Goal: Ask a question: Seek information or help from site administrators or community

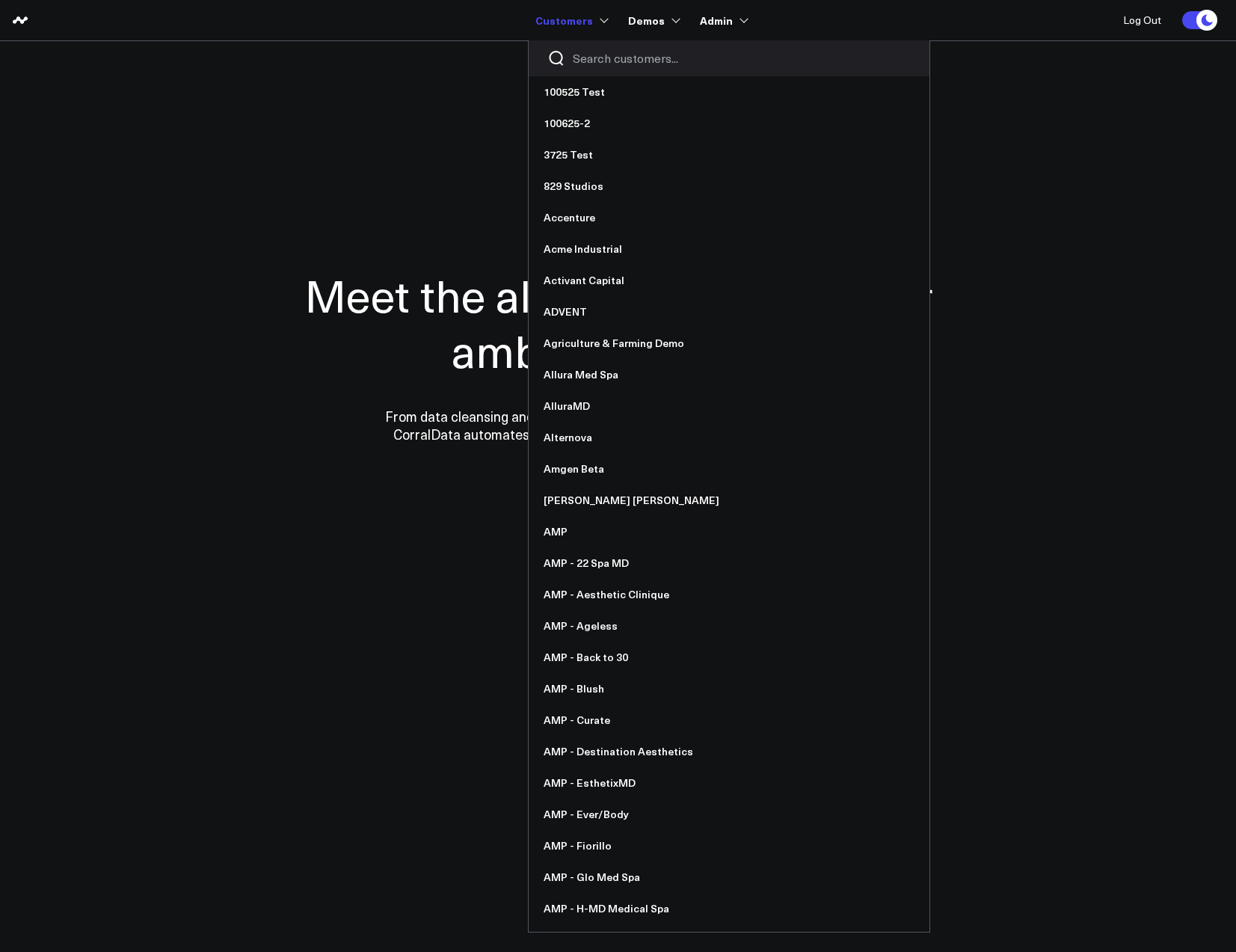
click at [585, 56] on input "Search customers input" at bounding box center [742, 58] width 338 height 17
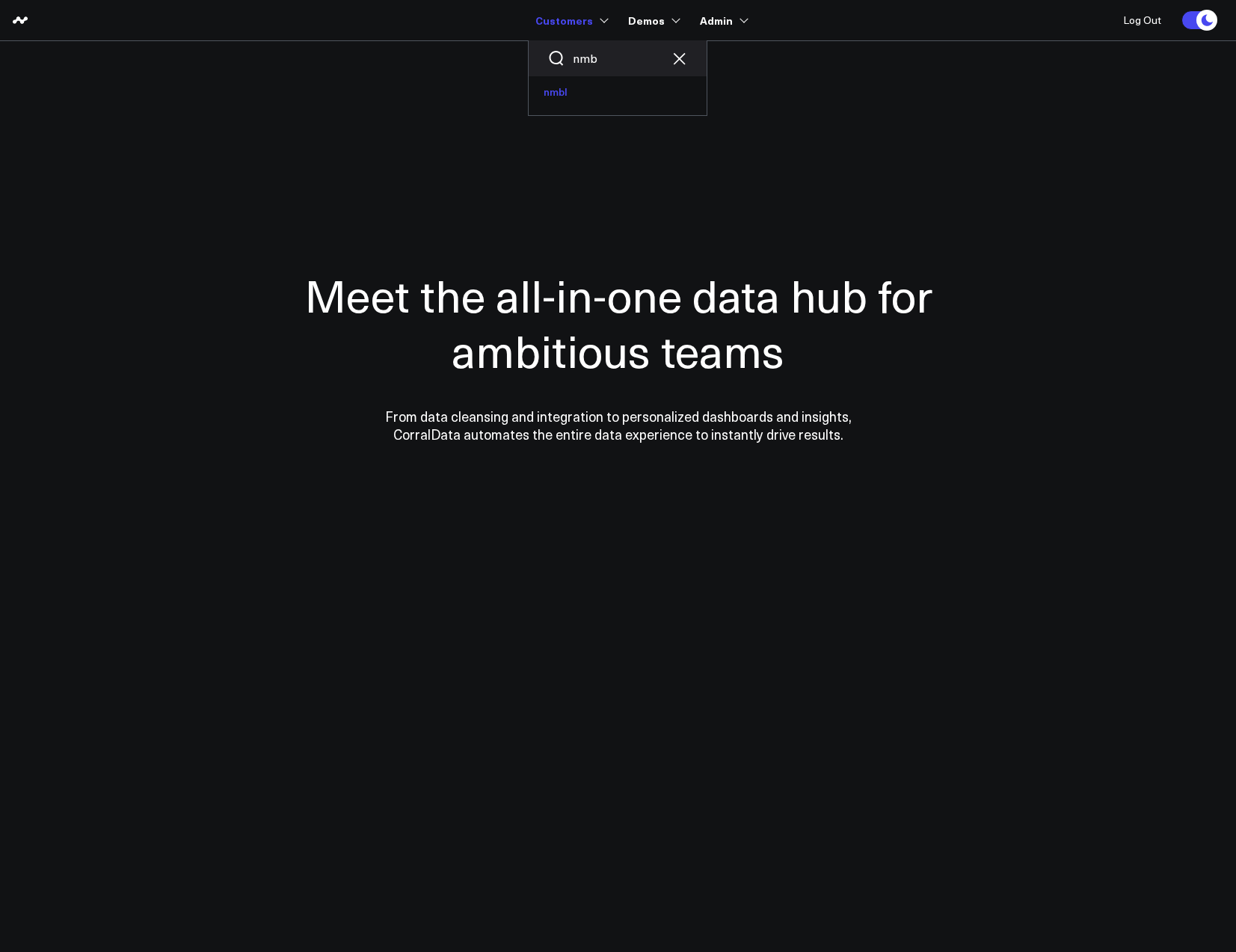
type input "nmb"
click at [580, 86] on link "nmbl" at bounding box center [618, 92] width 178 height 31
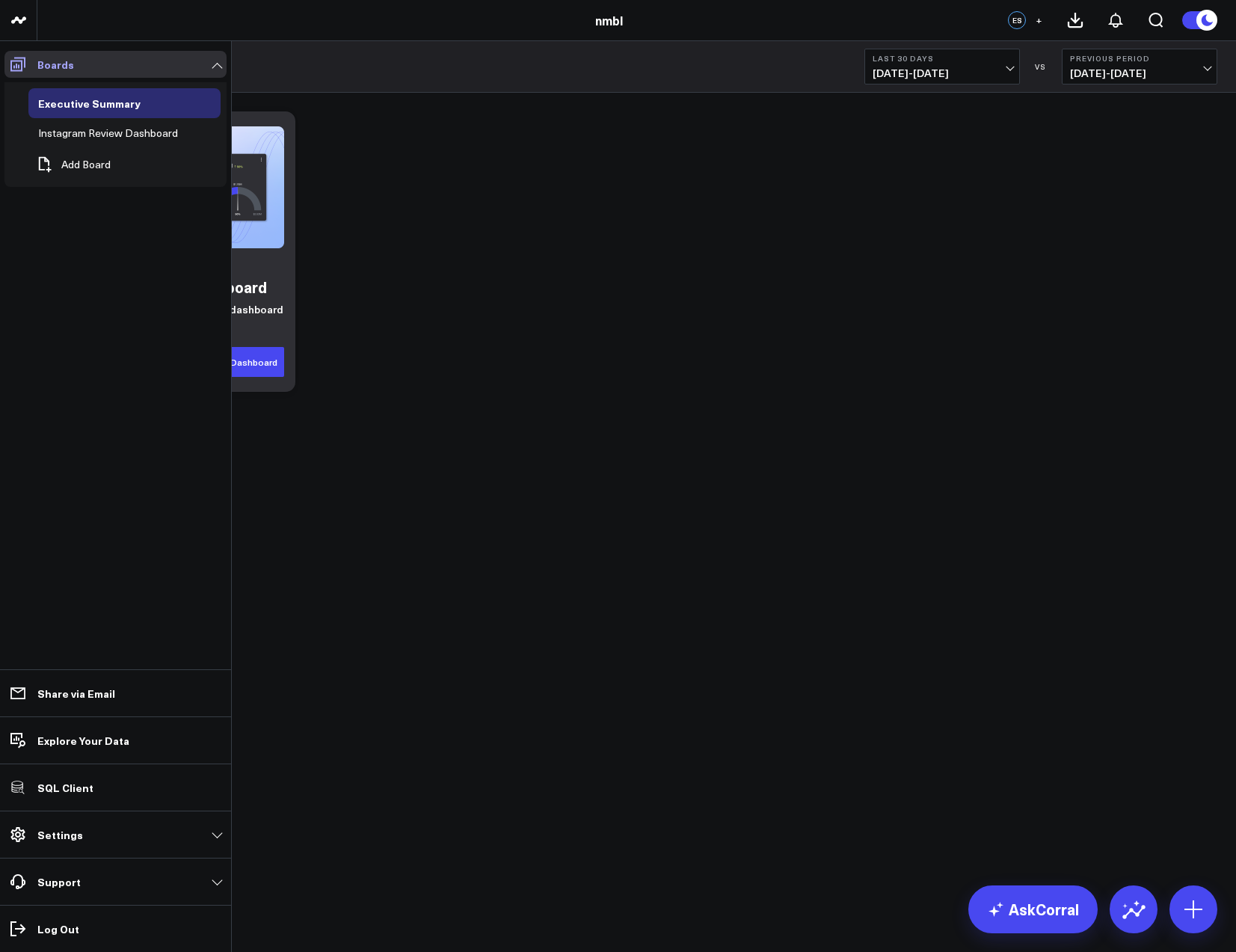
click at [20, 67] on icon at bounding box center [17, 64] width 18 height 18
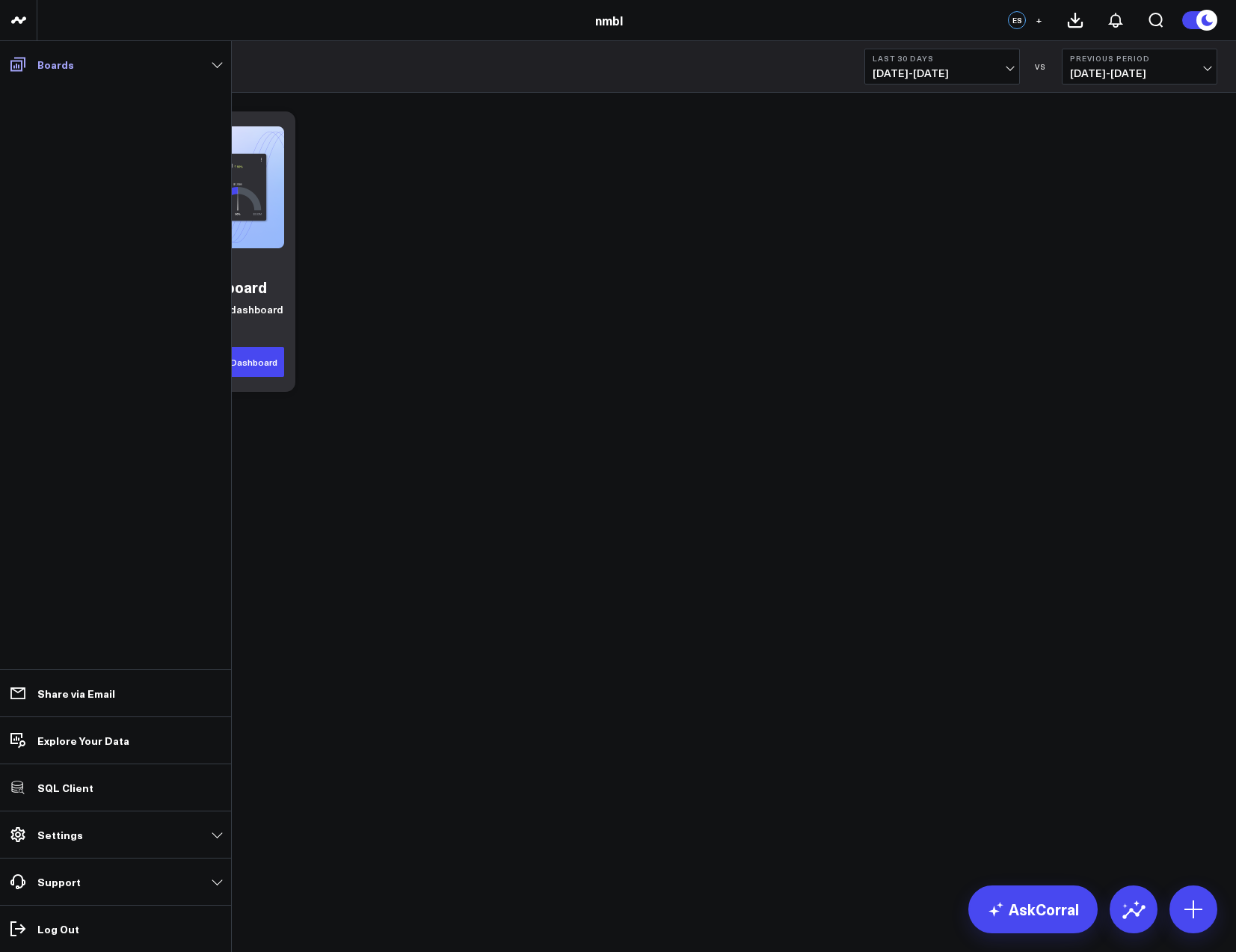
click at [21, 66] on icon at bounding box center [17, 65] width 15 height 14
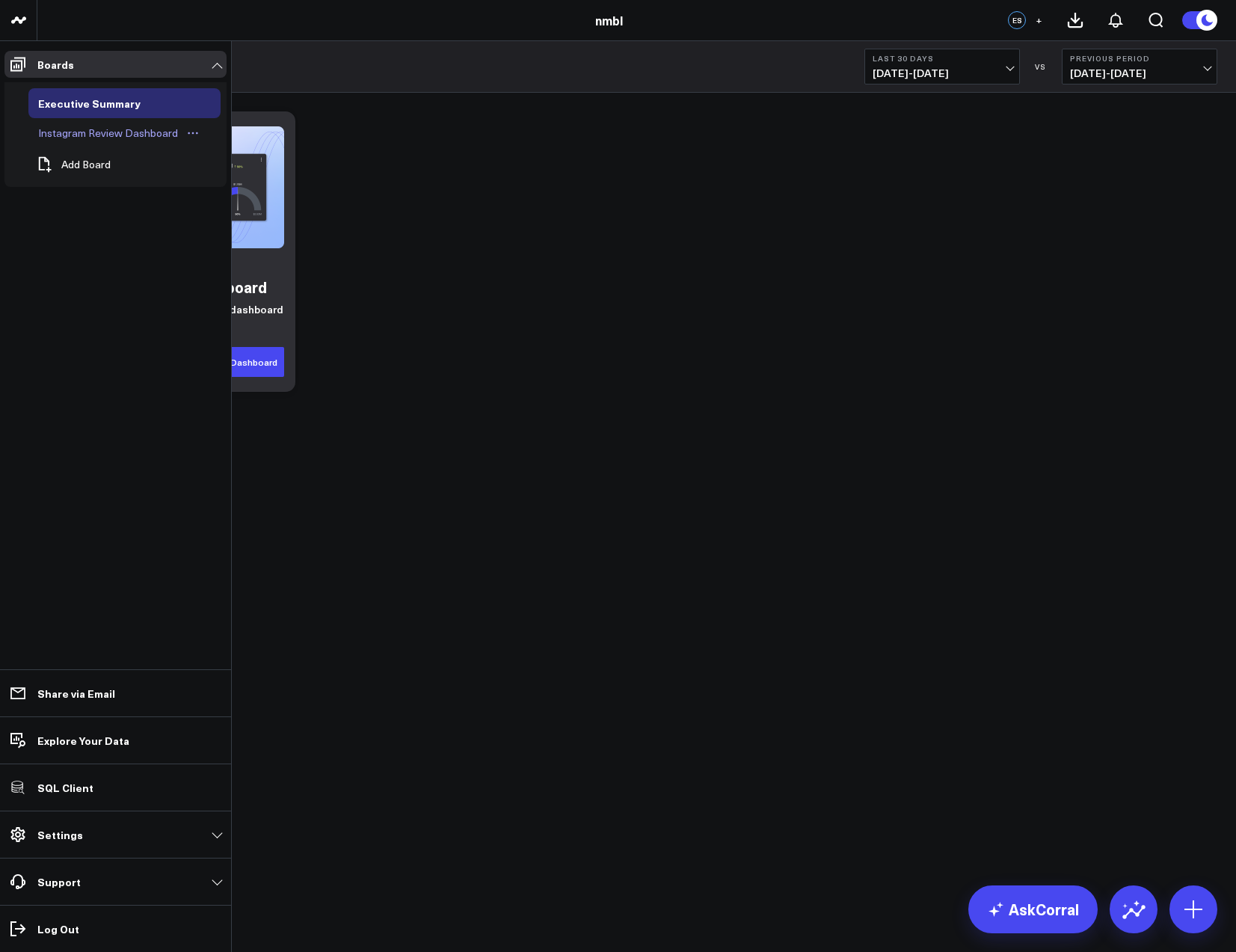
click at [64, 126] on div "Instagram Review Dashboard" at bounding box center [107, 133] width 147 height 18
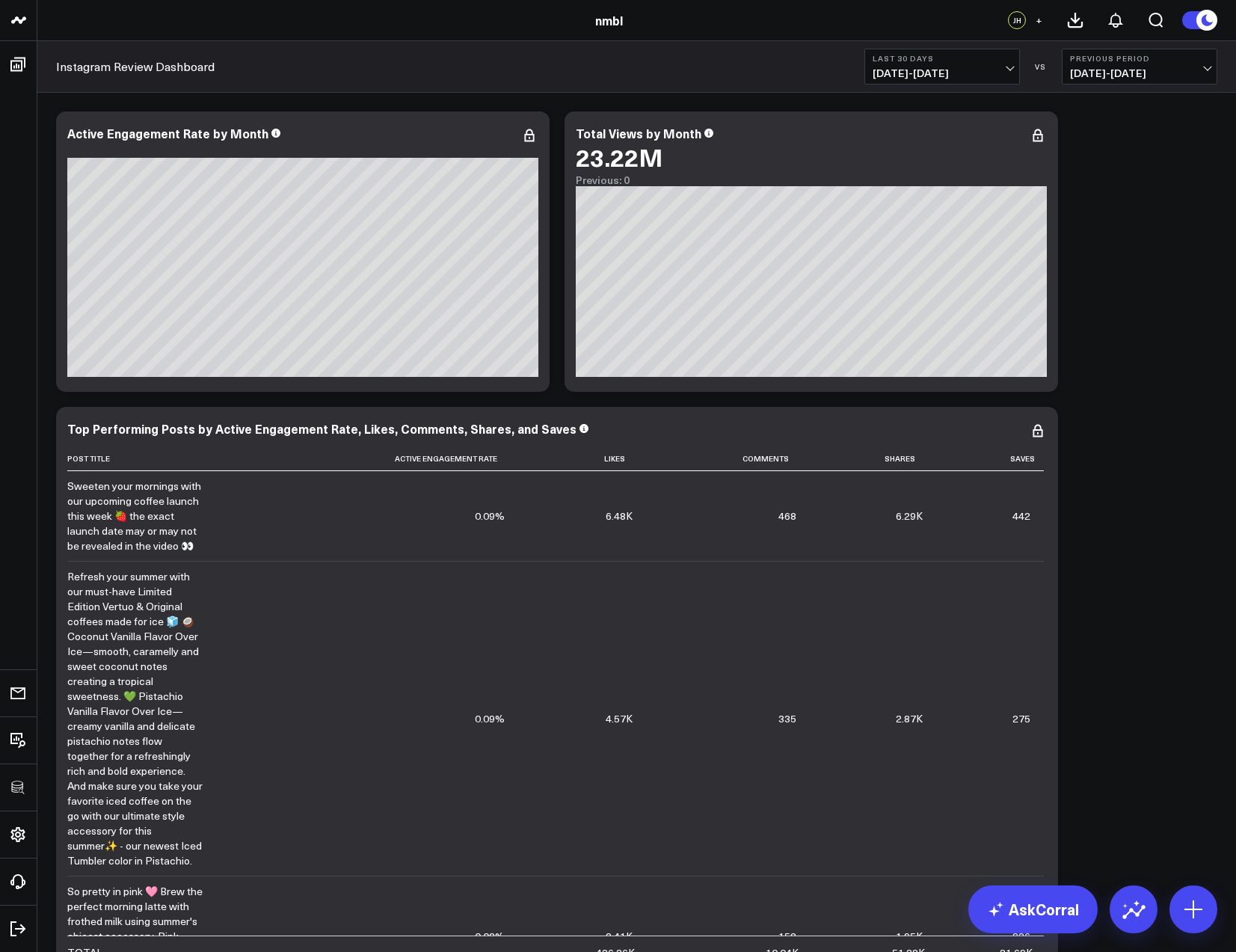
click at [1170, 174] on div "Modify via AI Copy link to widget Ask support Remove Create linked copy Executi…" at bounding box center [636, 547] width 1176 height 887
click at [1049, 914] on link "AskCorral" at bounding box center [1033, 909] width 129 height 48
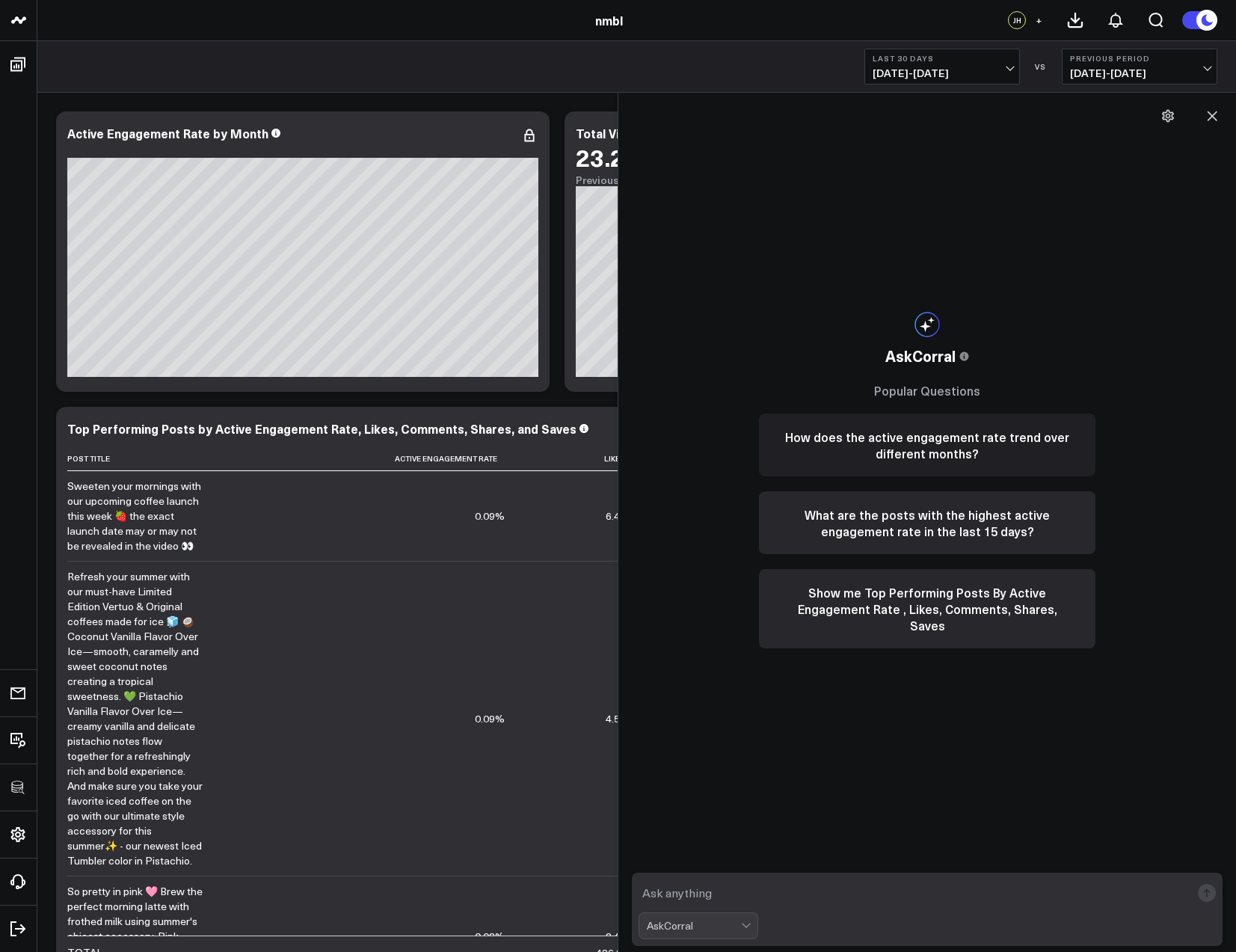
click at [943, 460] on button "How does the active engagement rate trend over different months?" at bounding box center [927, 445] width 336 height 63
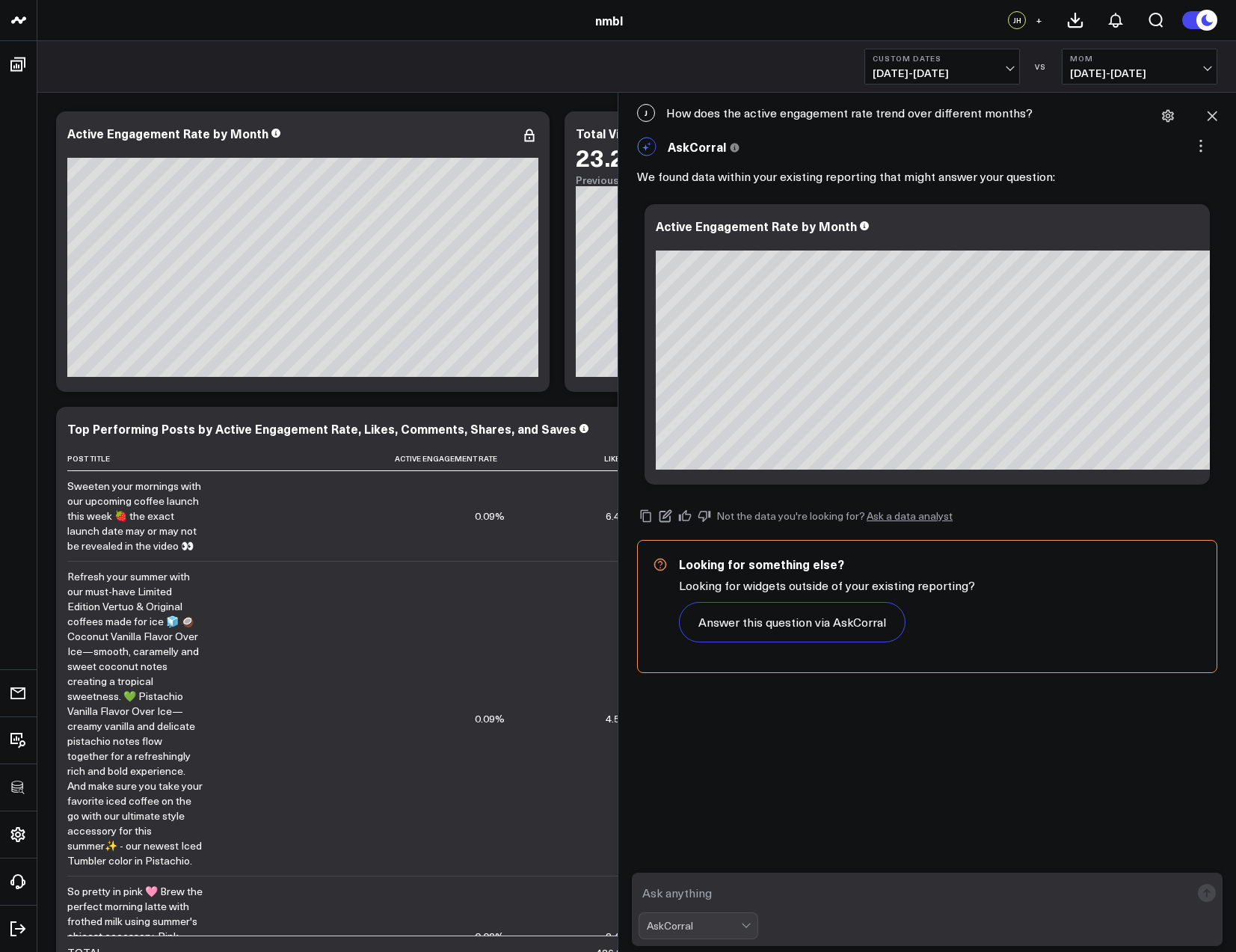
click at [750, 897] on textarea at bounding box center [914, 893] width 552 height 27
type textarea "what are the total likes per month"
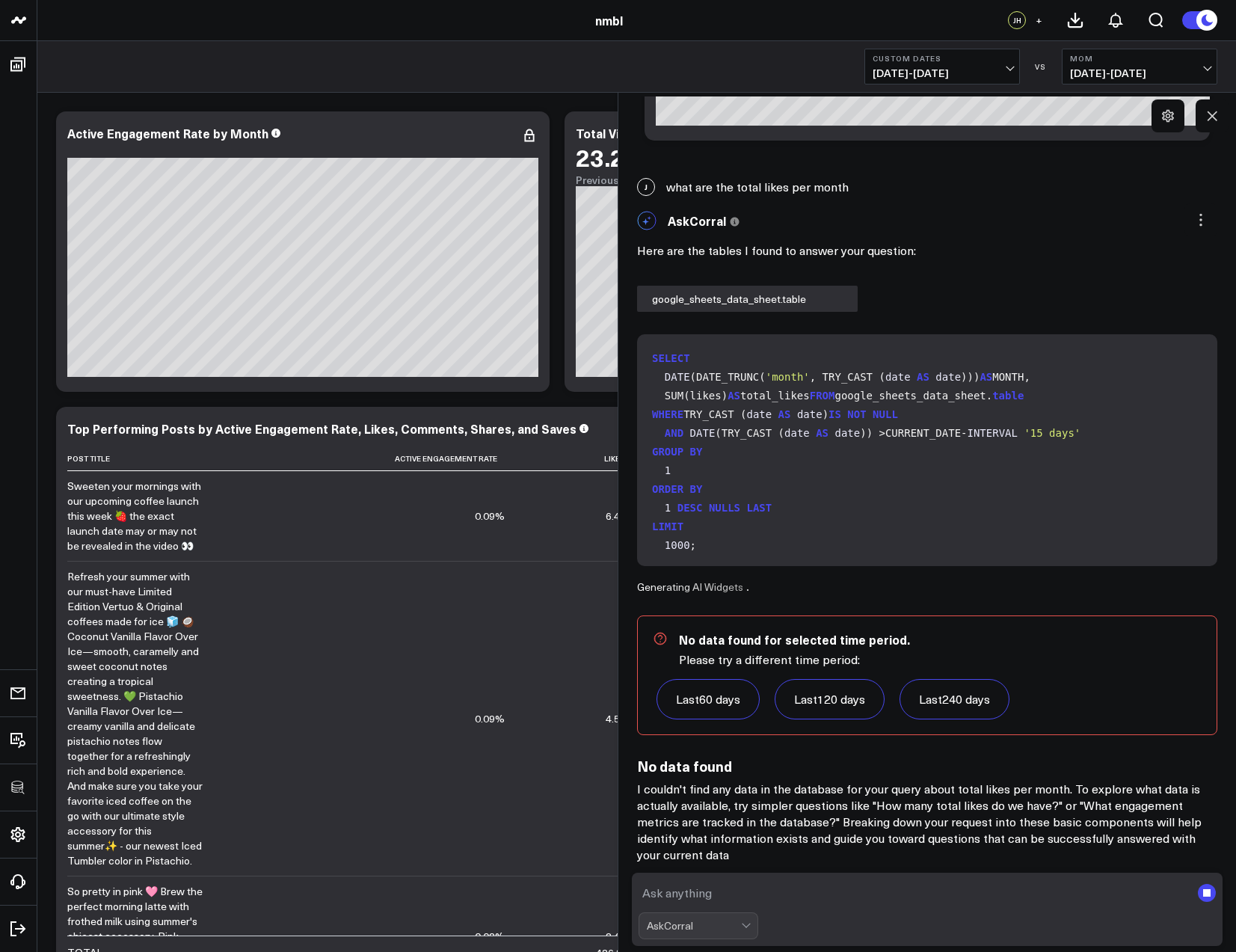
scroll to position [344, 0]
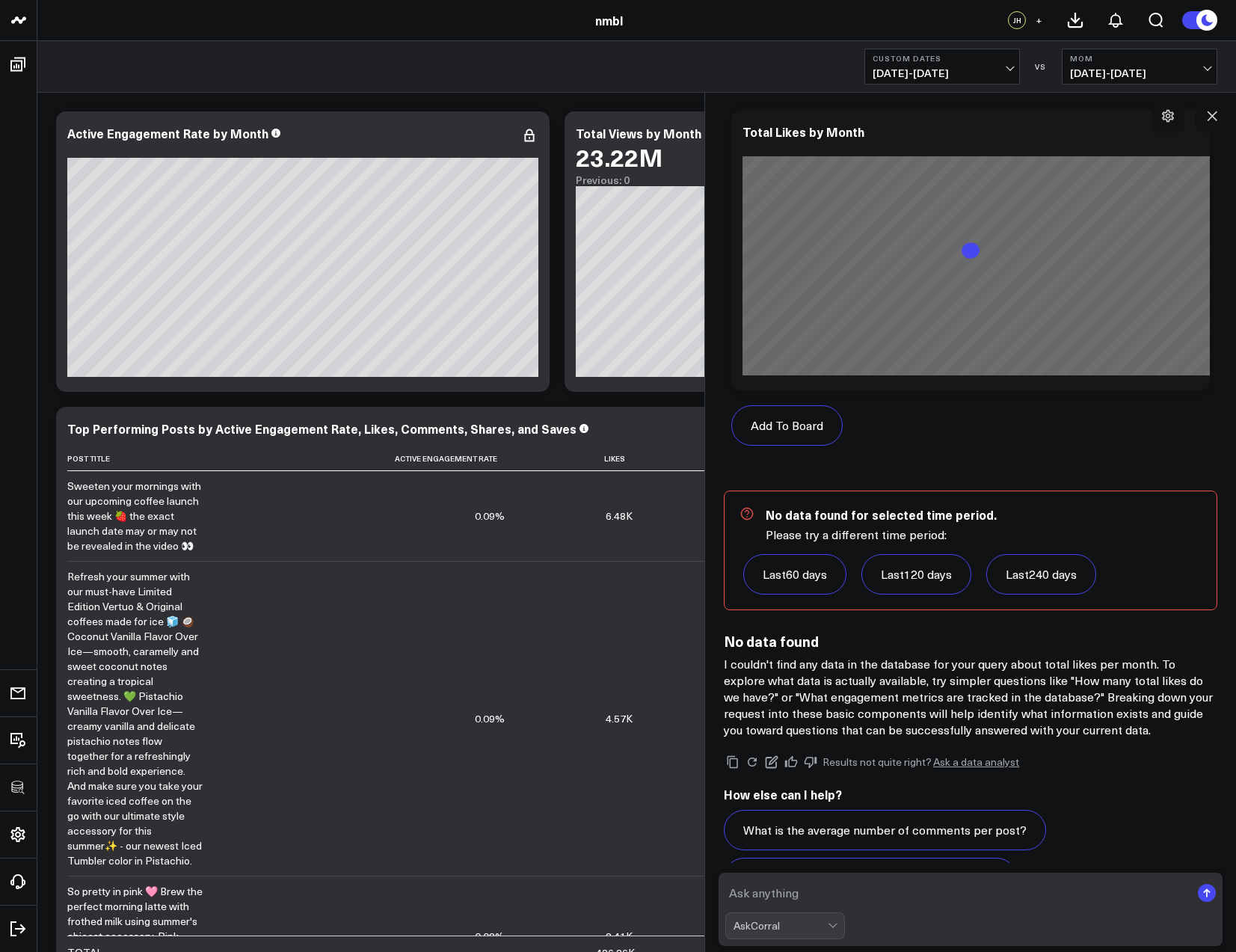
click at [708, 569] on body "100525 Test 100625-2 3725 Test 829 Studios Accenture Acme Industrial Activant C…" at bounding box center [618, 540] width 1236 height 1080
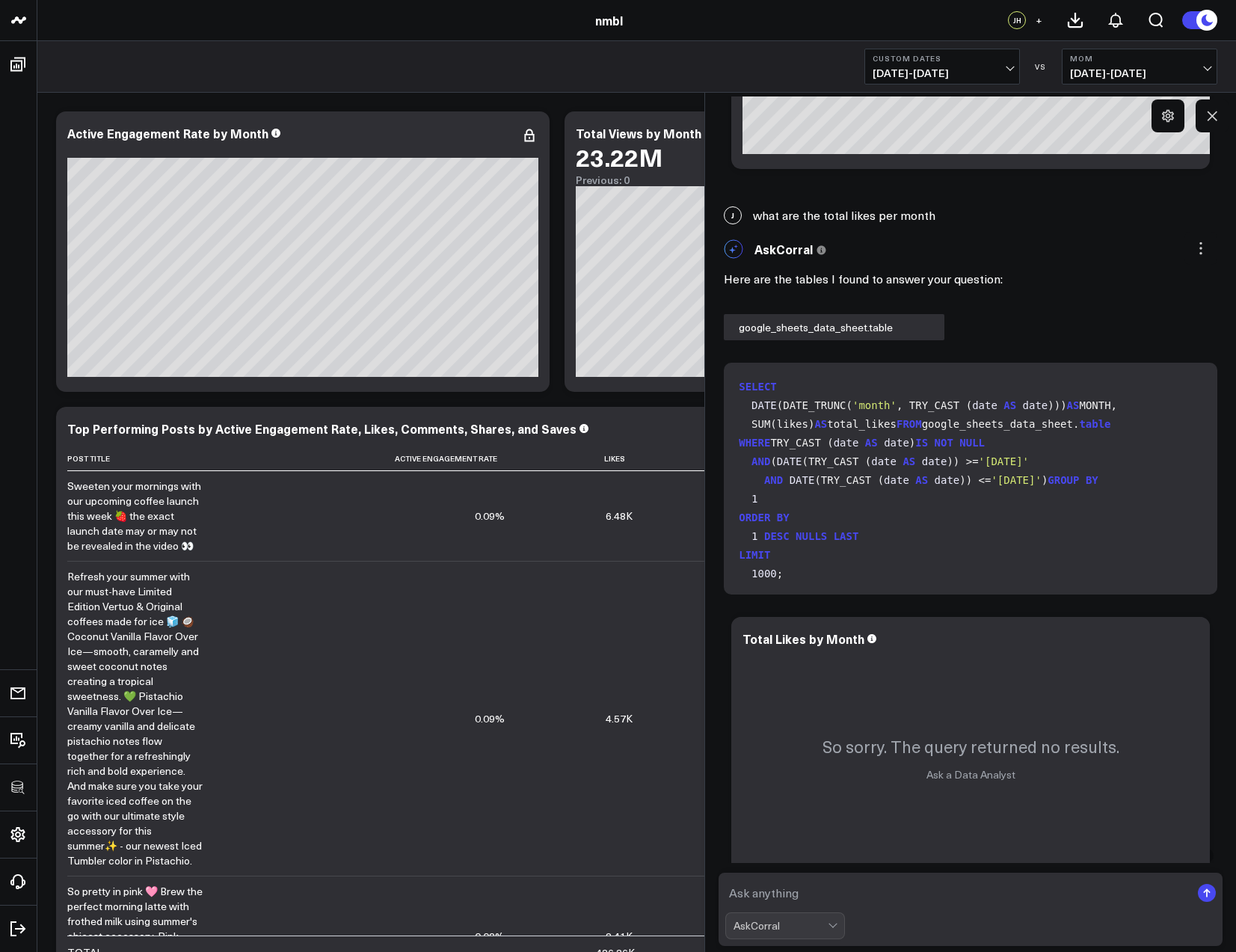
scroll to position [313, 0]
